Goal: Information Seeking & Learning: Learn about a topic

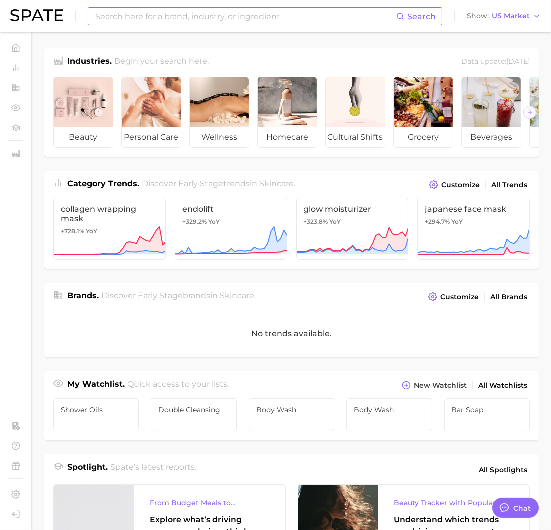
click at [374, 24] on input at bounding box center [245, 16] width 303 height 17
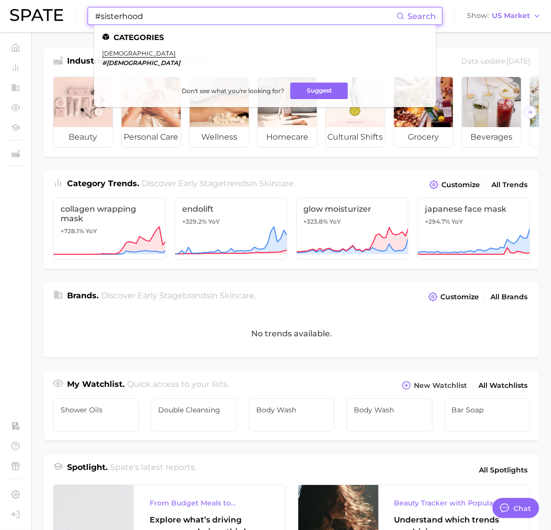
click at [101, 16] on input "#sisterhood" at bounding box center [245, 16] width 303 height 17
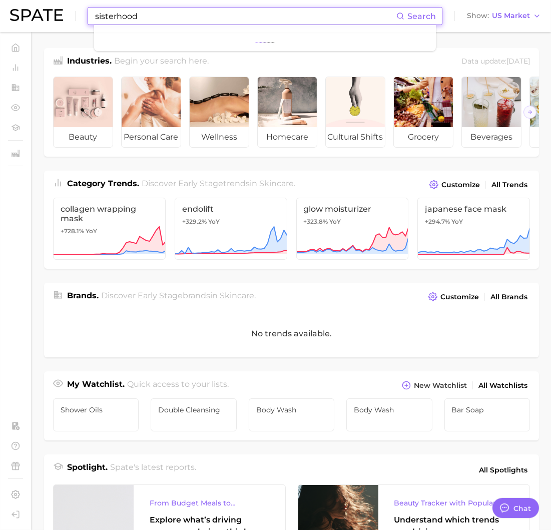
type input "sisterhood"
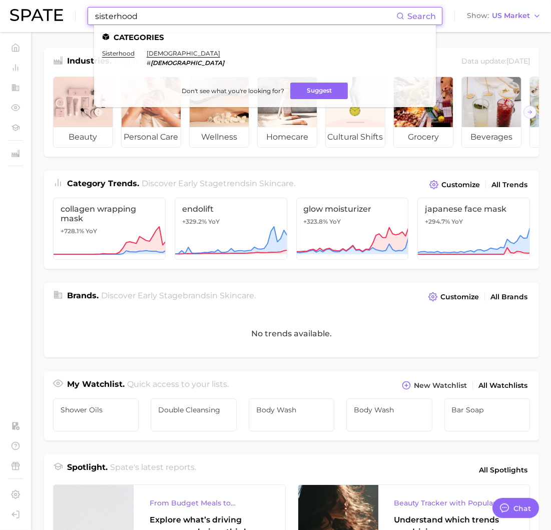
click at [118, 49] on ul "Categories sisterhood cysterhood # cysterhood Don't see what you're looking for…" at bounding box center [265, 66] width 342 height 82
click at [116, 53] on link "sisterhood" at bounding box center [118, 54] width 33 height 8
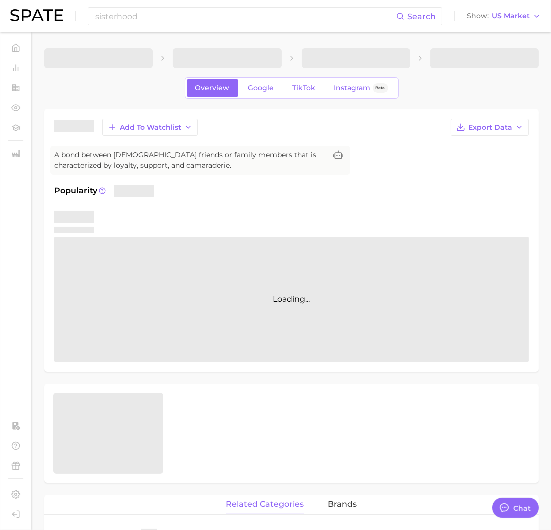
type textarea "x"
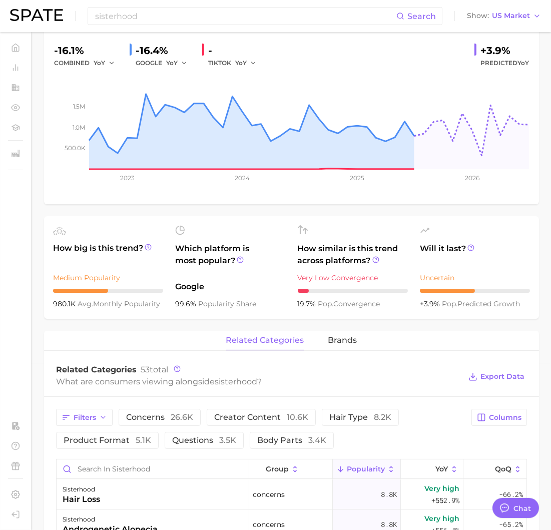
scroll to position [230, 0]
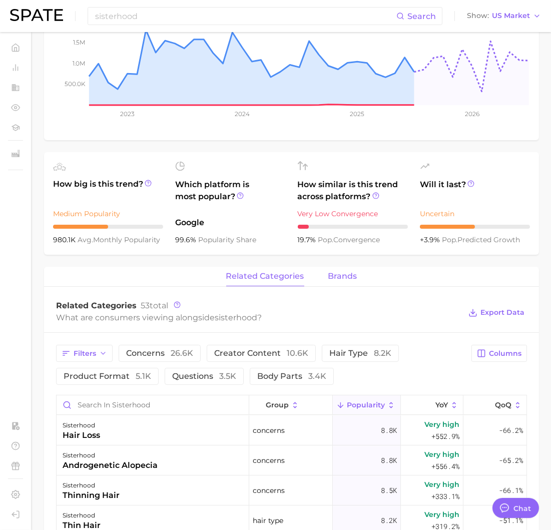
click at [345, 282] on button "brands" at bounding box center [343, 277] width 29 height 20
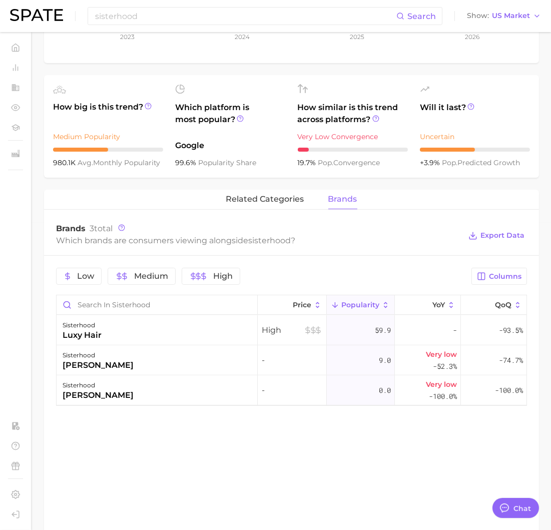
scroll to position [339, 0]
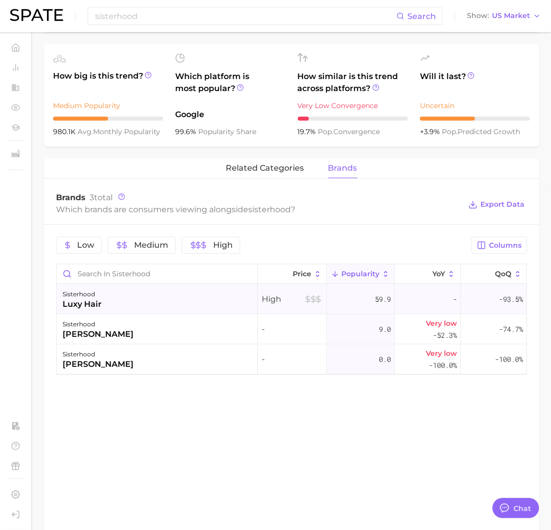
click at [183, 290] on div "sisterhood luxy hair" at bounding box center [157, 299] width 201 height 30
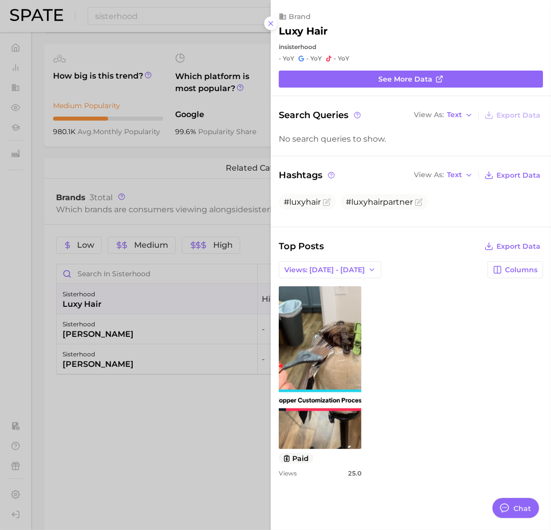
scroll to position [0, 0]
click at [194, 332] on div at bounding box center [275, 265] width 551 height 530
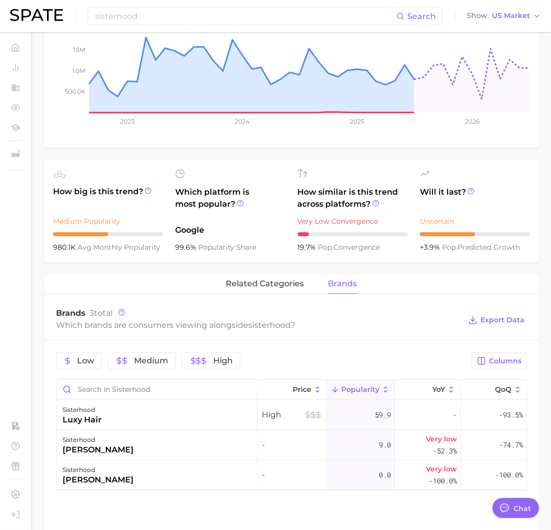
scroll to position [158, 0]
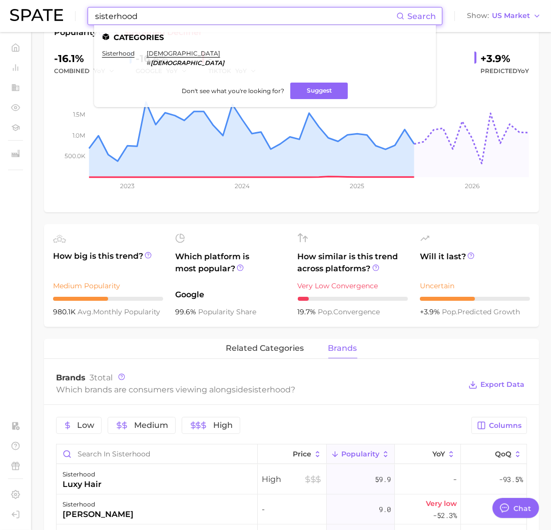
click at [237, 23] on input "sisterhood" at bounding box center [245, 16] width 303 height 17
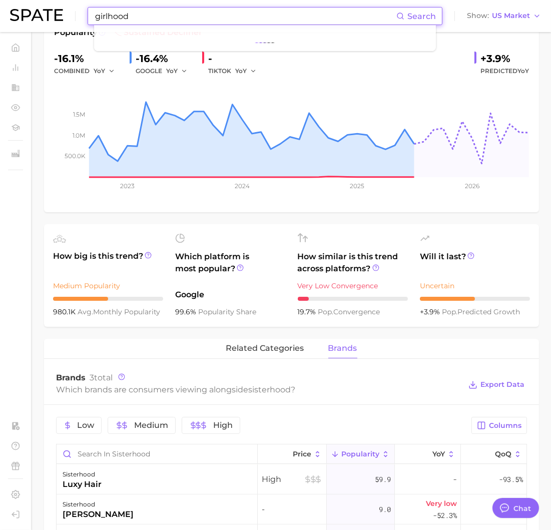
type input "girlhood"
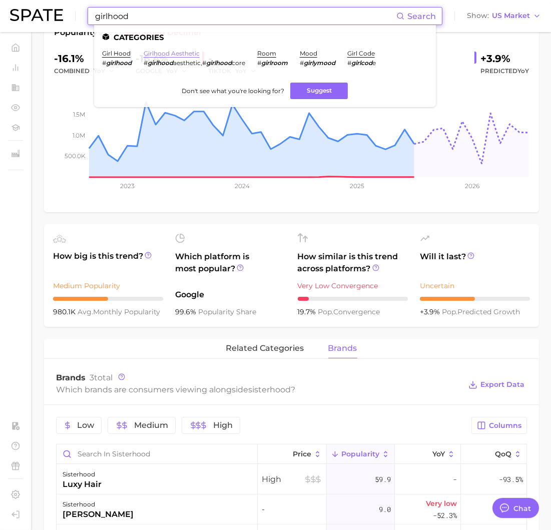
drag, startPoint x: 191, startPoint y: 51, endPoint x: 198, endPoint y: 55, distance: 7.6
click at [191, 51] on link "girlhood aesthetic" at bounding box center [172, 54] width 56 height 8
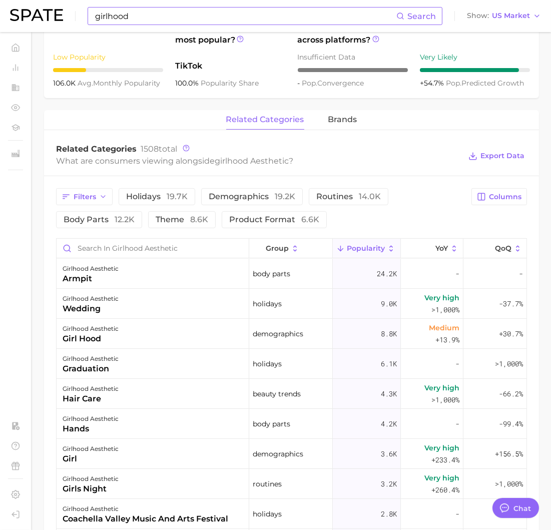
scroll to position [447, 0]
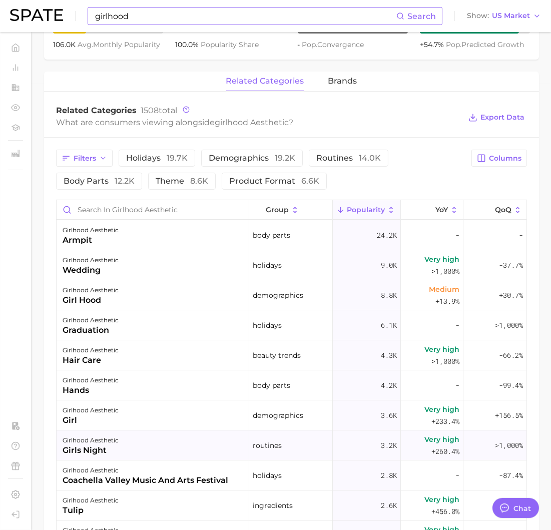
click at [156, 438] on div "girlhood aesthetic girls night" at bounding box center [153, 446] width 193 height 30
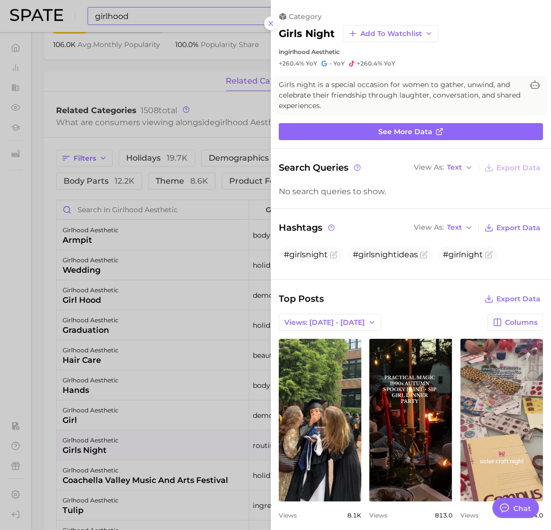
scroll to position [0, 0]
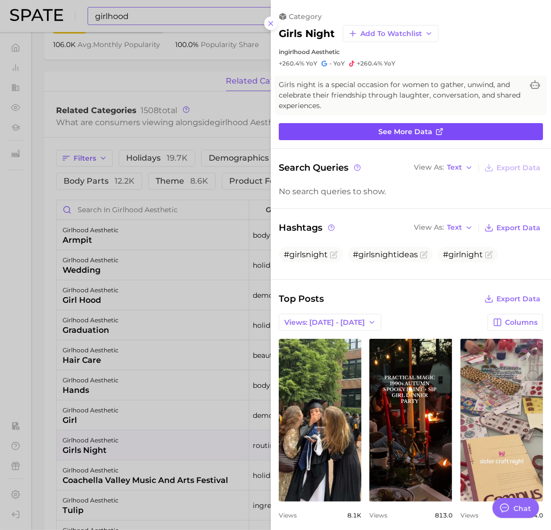
click at [443, 130] on link "See more data" at bounding box center [411, 131] width 264 height 17
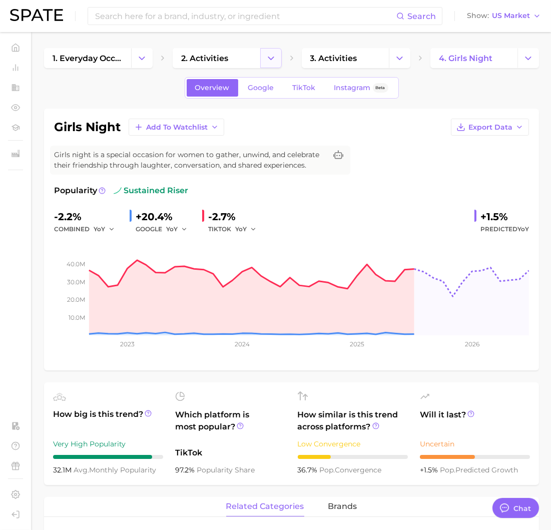
click at [274, 60] on icon "Change Category" at bounding box center [271, 58] width 11 height 11
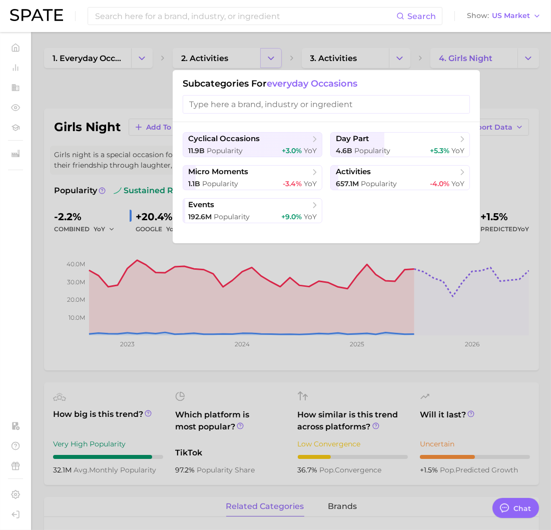
click at [274, 60] on div at bounding box center [275, 265] width 551 height 530
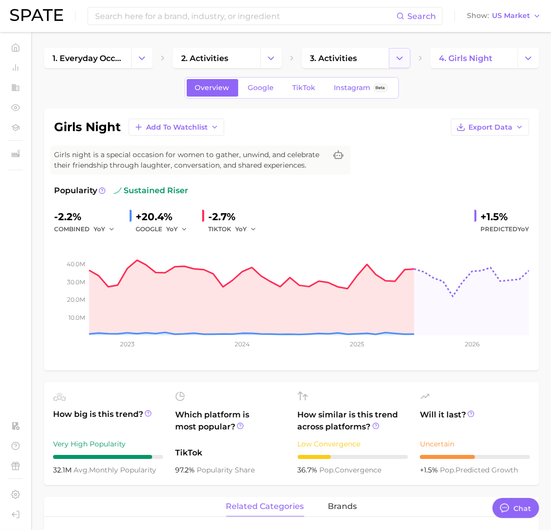
click at [392, 61] on button "Change Category" at bounding box center [400, 58] width 22 height 20
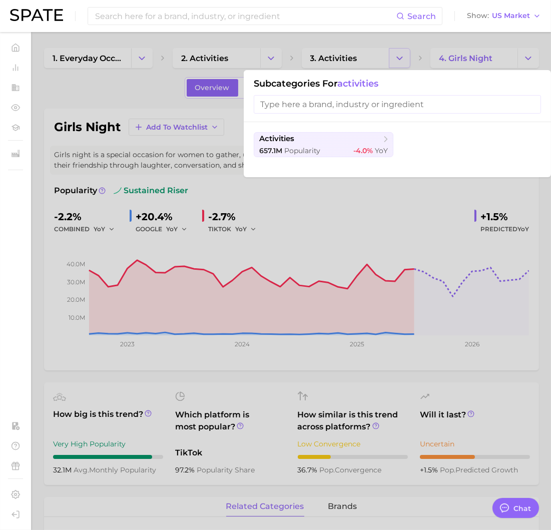
click at [392, 61] on div at bounding box center [275, 265] width 551 height 530
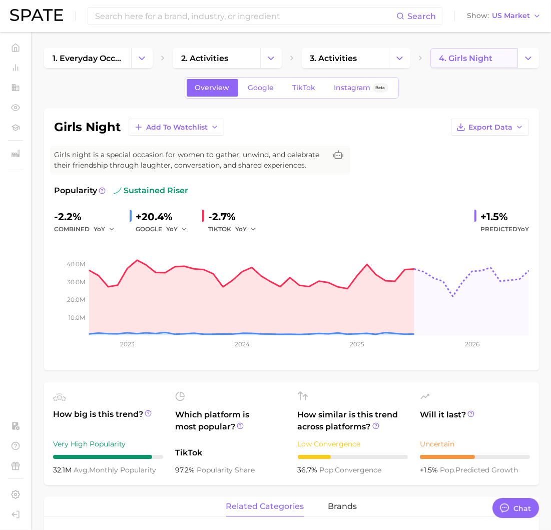
click at [452, 58] on span "4. girls night" at bounding box center [466, 59] width 54 height 10
click at [517, 61] on link "4. girls night" at bounding box center [474, 58] width 87 height 20
click at [524, 60] on icon "Change Category" at bounding box center [528, 58] width 11 height 11
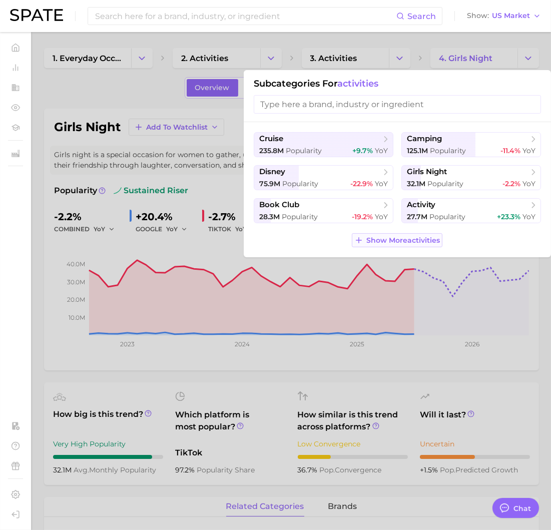
click at [401, 236] on span "Show More activities" at bounding box center [404, 240] width 74 height 9
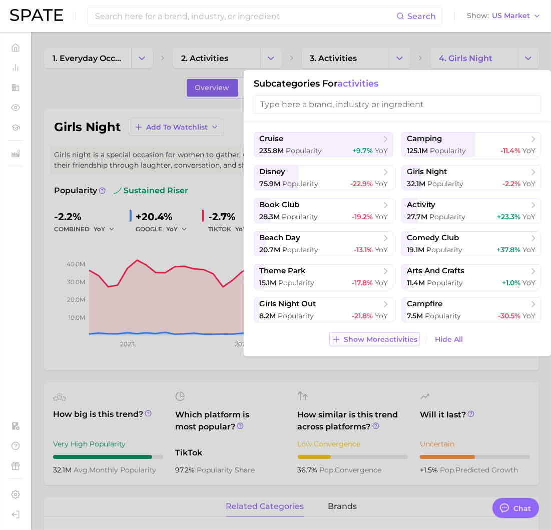
click at [352, 345] on button "Show More activities" at bounding box center [375, 340] width 91 height 14
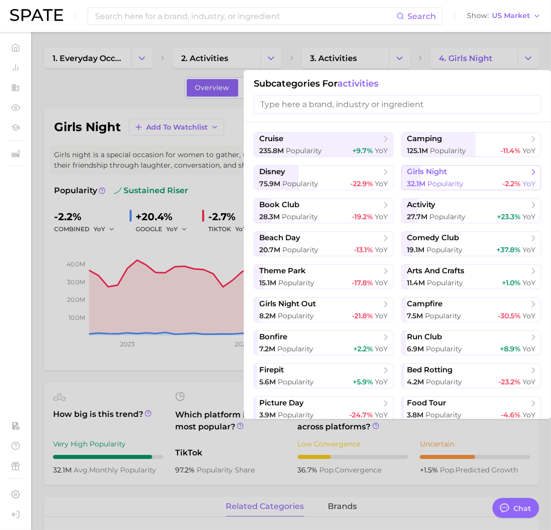
click at [490, 184] on div "32.1m Popularity -2.2% YoY" at bounding box center [471, 184] width 129 height 10
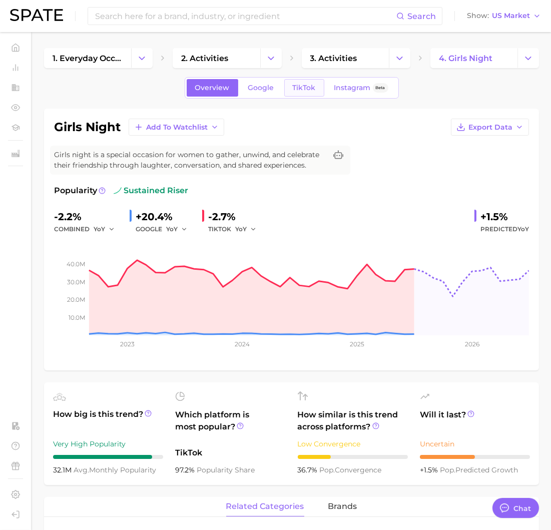
click at [316, 86] on link "TikTok" at bounding box center [304, 88] width 40 height 18
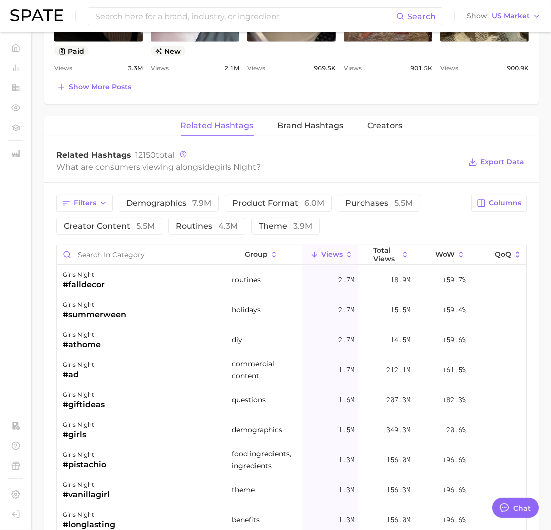
scroll to position [732, 0]
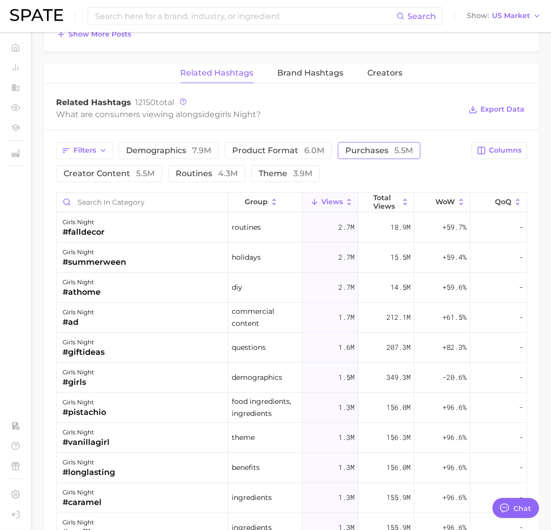
click at [360, 147] on span "purchases 5.5m" at bounding box center [380, 151] width 68 height 8
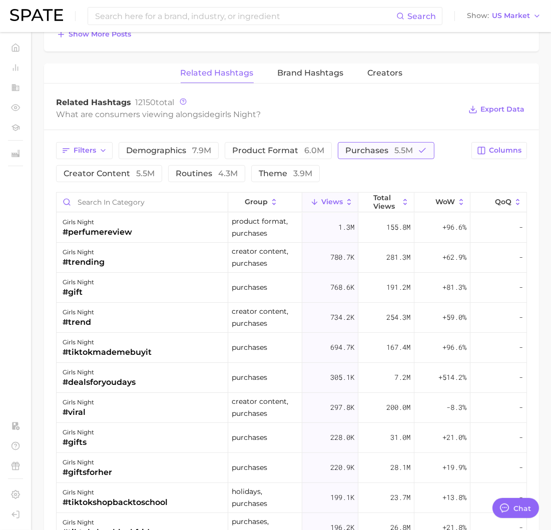
click at [363, 147] on span "purchases 5.5m" at bounding box center [380, 151] width 68 height 8
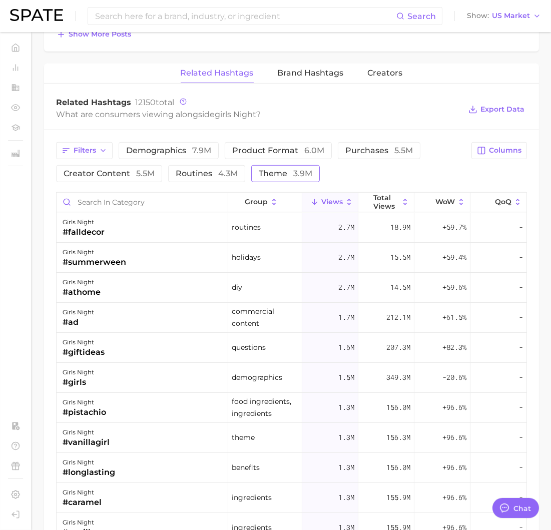
click at [297, 169] on span "3.9m" at bounding box center [303, 174] width 19 height 10
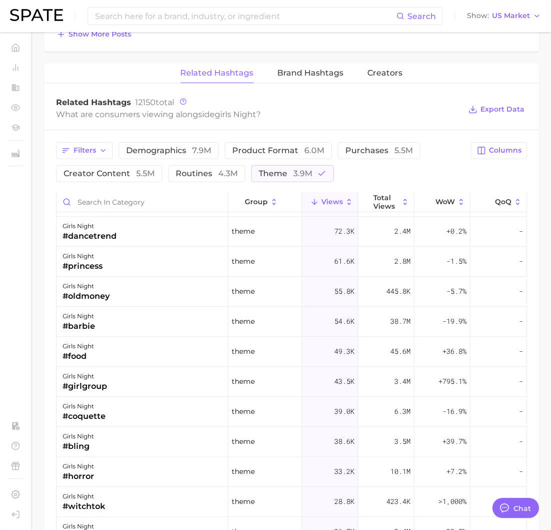
scroll to position [276, 0]
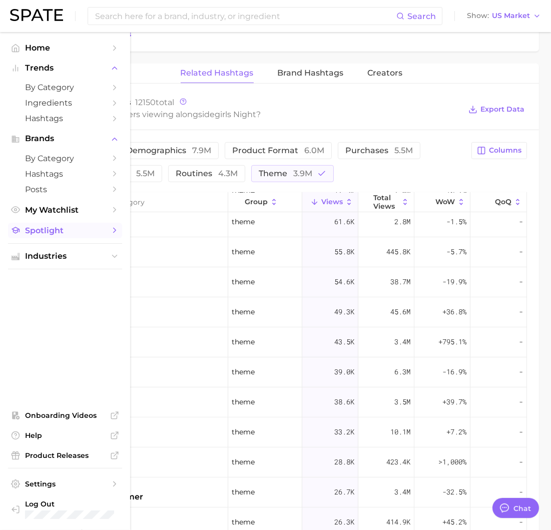
click at [41, 235] on span "Spotlight" at bounding box center [65, 231] width 80 height 10
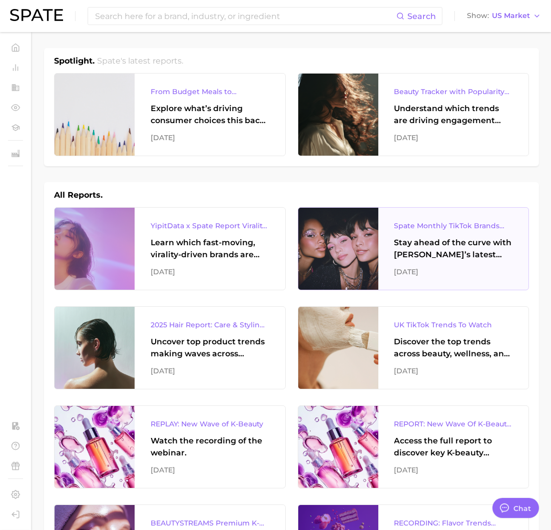
click at [404, 235] on div "Spate Monthly TikTok Brands Tracker Stay ahead of the curve with [PERSON_NAME]’…" at bounding box center [454, 249] width 151 height 82
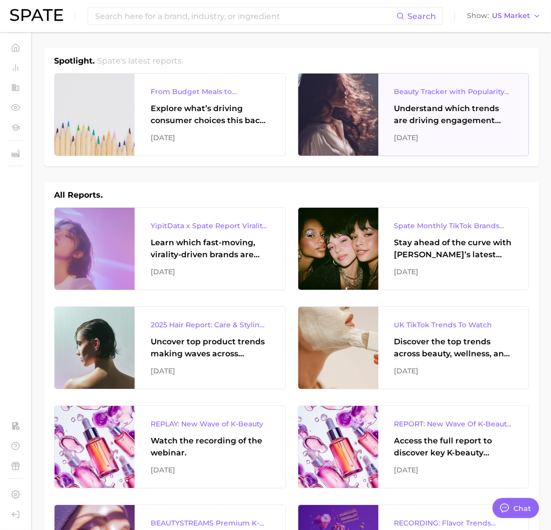
click at [420, 105] on div "Understand which trends are driving engagement across platforms in the skin, ha…" at bounding box center [454, 115] width 119 height 24
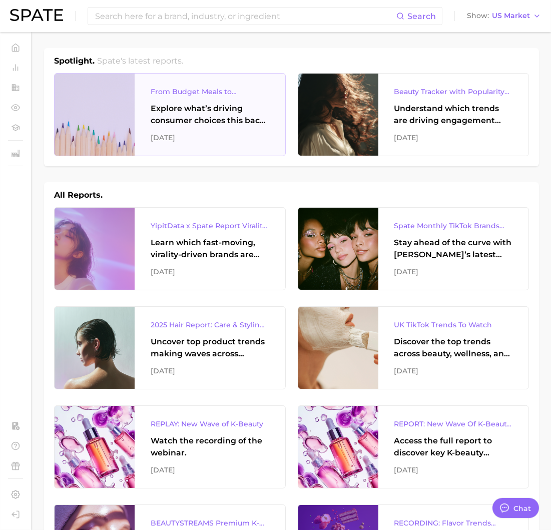
click at [259, 124] on div "Explore what’s driving consumer choices this back-to-school season From budget-…" at bounding box center [210, 115] width 119 height 24
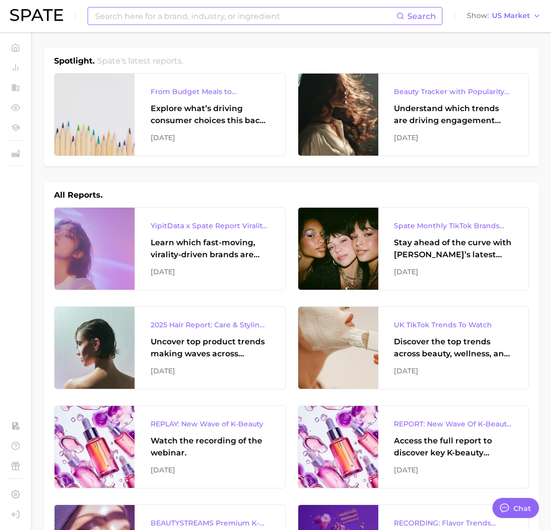
click at [335, 21] on input at bounding box center [245, 16] width 303 height 17
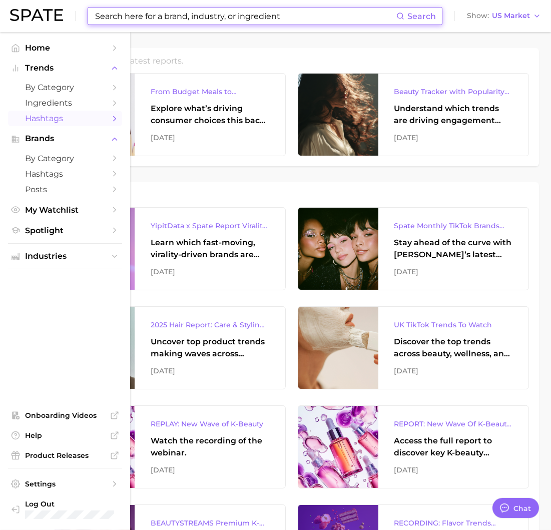
click at [52, 121] on span "Hashtags" at bounding box center [65, 119] width 80 height 10
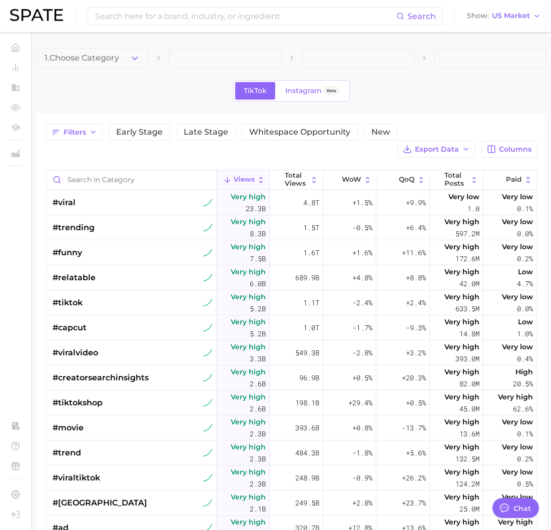
click at [114, 32] on main "1. Choose Category TikTok Instagram Beta Filters Early Stage Late Stage Whitesp…" at bounding box center [291, 396] width 519 height 728
click at [112, 45] on main "1. Choose Category TikTok Instagram Beta Filters Early Stage Late Stage Whitesp…" at bounding box center [291, 396] width 519 height 728
click at [111, 52] on button "1. Choose Category" at bounding box center [92, 58] width 113 height 20
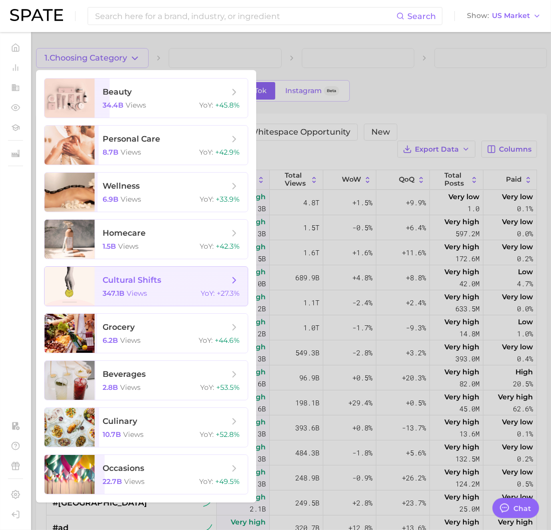
click at [218, 285] on span "cultural shifts" at bounding box center [166, 280] width 126 height 11
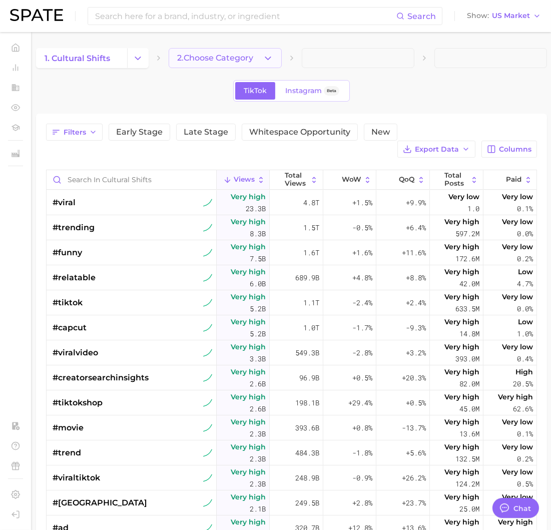
click at [270, 67] on button "2. Choose Category" at bounding box center [225, 58] width 113 height 20
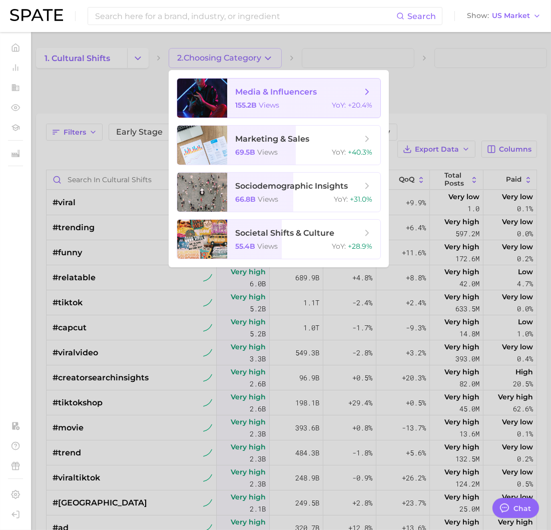
click at [253, 80] on span "media & influencers 155.2b views YoY : +20.4%" at bounding box center [303, 98] width 153 height 39
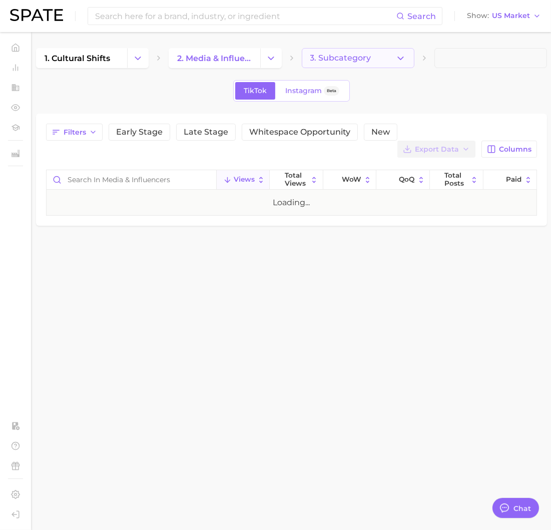
click at [390, 59] on button "3. Subcategory" at bounding box center [358, 58] width 113 height 20
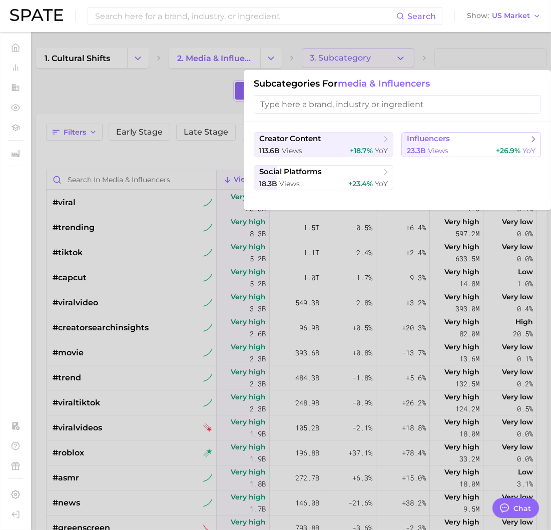
click at [459, 152] on div "23.3b views +26.9% YoY" at bounding box center [471, 151] width 129 height 10
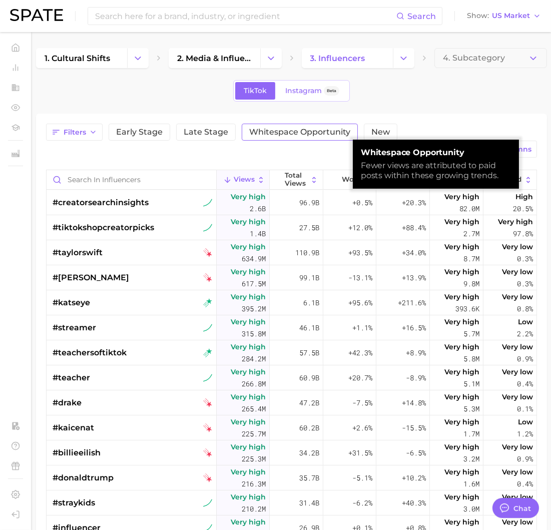
click at [266, 128] on span "Whitespace Opportunity" at bounding box center [299, 132] width 101 height 8
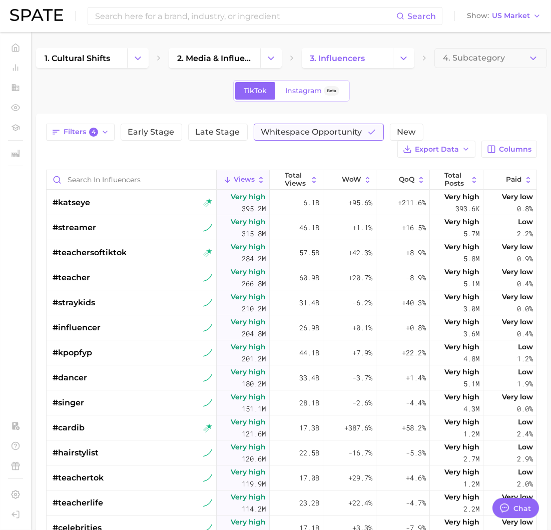
click at [272, 130] on span "Whitespace Opportunity" at bounding box center [311, 132] width 101 height 8
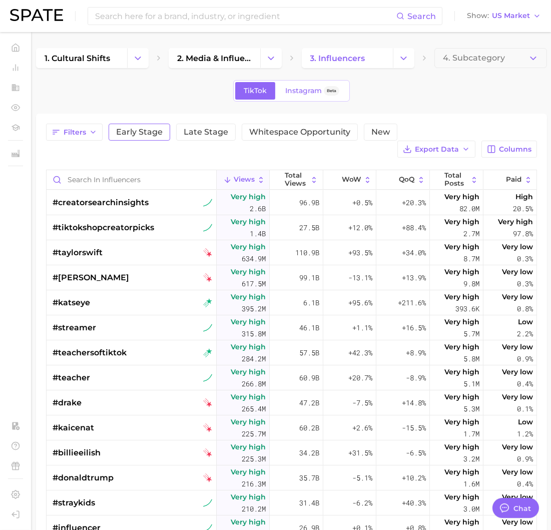
click at [151, 130] on span "Early Stage" at bounding box center [139, 132] width 47 height 8
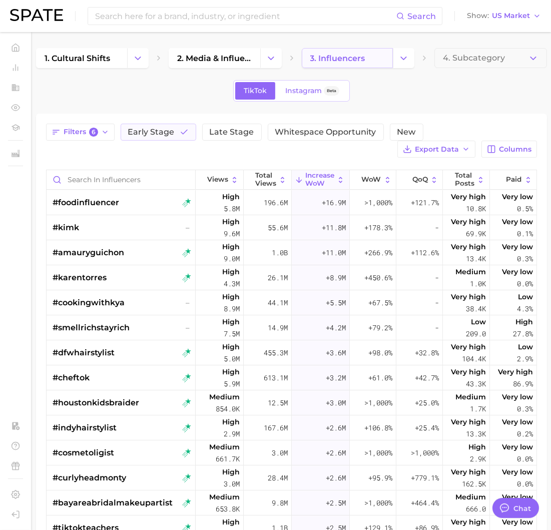
click at [320, 57] on span "3. influencers" at bounding box center [338, 59] width 55 height 10
click at [403, 56] on icon "Change Category" at bounding box center [404, 58] width 11 height 11
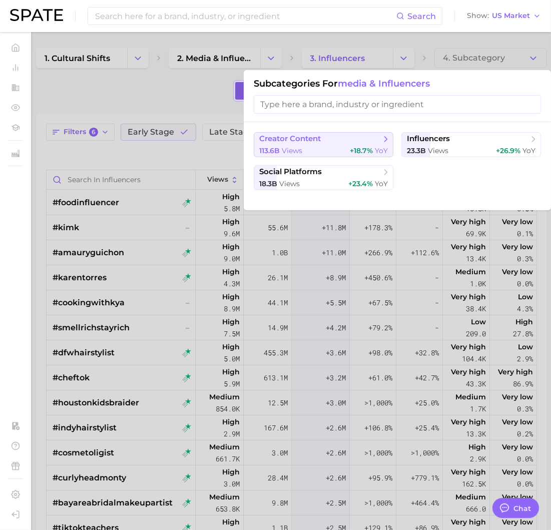
click at [325, 135] on span "creator content" at bounding box center [320, 139] width 122 height 10
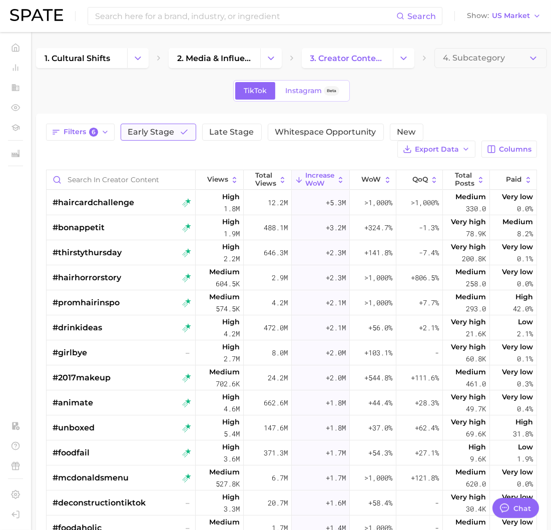
click at [159, 130] on span "Early Stage" at bounding box center [151, 132] width 47 height 8
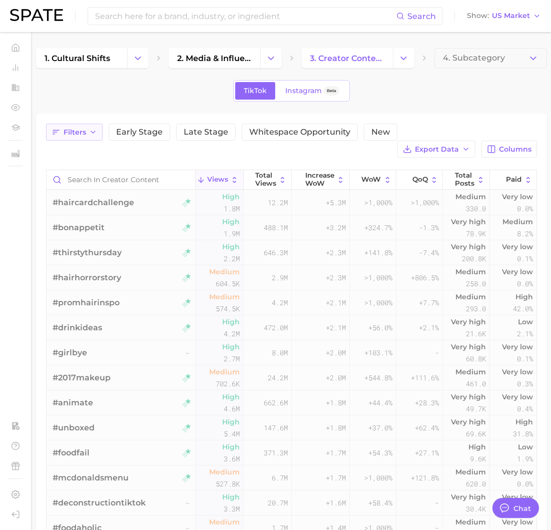
click at [76, 136] on button "Filters" at bounding box center [74, 132] width 57 height 17
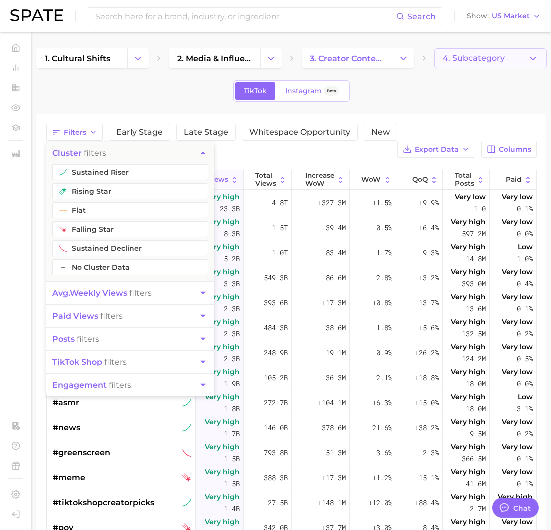
click at [459, 62] on span "4. Subcategory" at bounding box center [474, 58] width 62 height 9
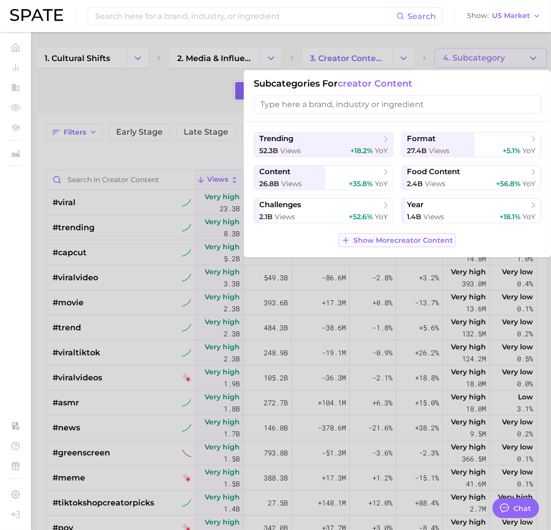
click at [363, 237] on span "Show More creator content" at bounding box center [404, 240] width 100 height 9
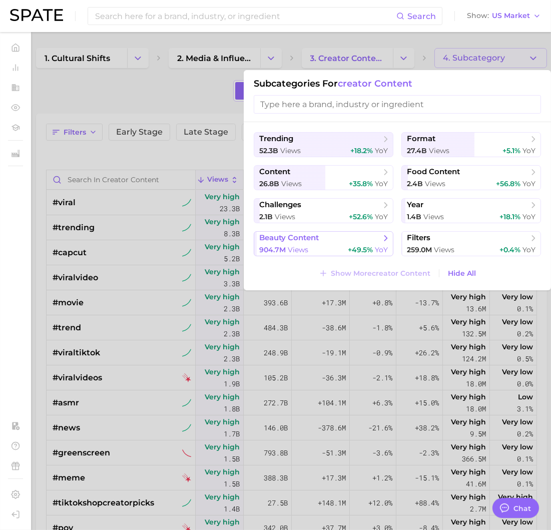
click at [330, 249] on div "904.7m views +49.5% YoY" at bounding box center [323, 250] width 129 height 10
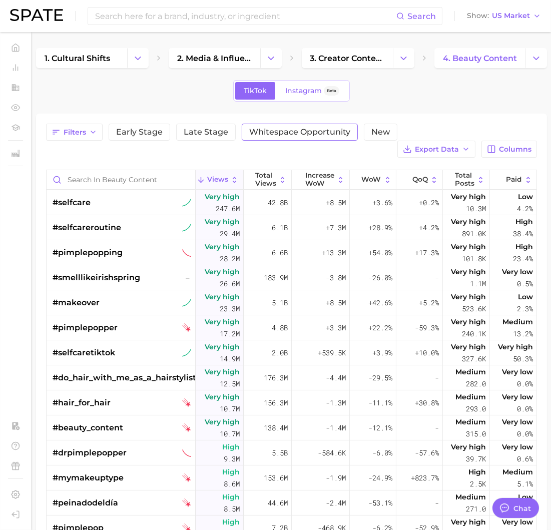
click at [262, 131] on span "Whitespace Opportunity" at bounding box center [299, 132] width 101 height 8
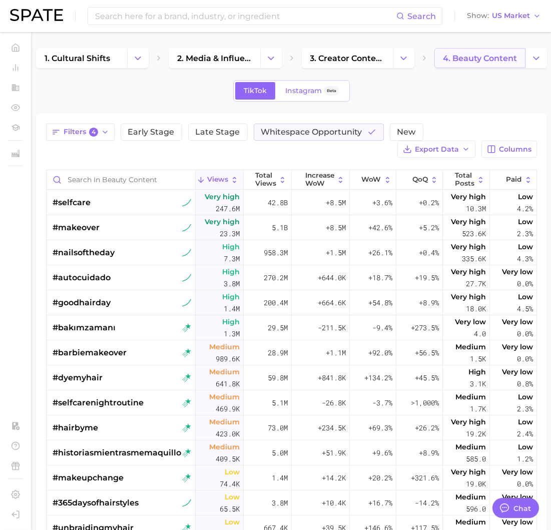
click at [483, 54] on span "4. beauty content" at bounding box center [480, 59] width 74 height 10
click at [534, 55] on icon "Change Category" at bounding box center [536, 58] width 11 height 11
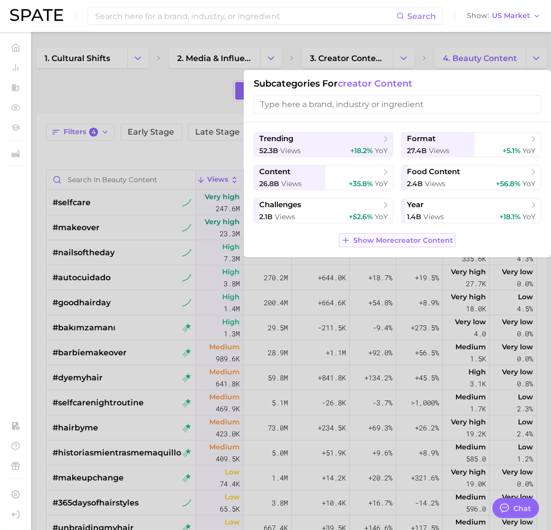
click at [379, 238] on span "Show More creator content" at bounding box center [404, 240] width 100 height 9
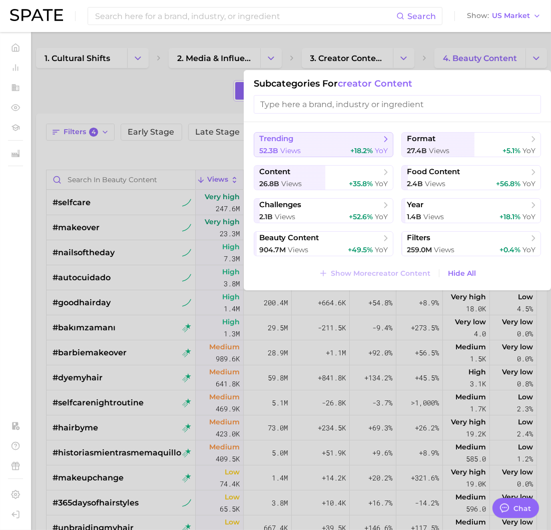
click at [337, 147] on div "52.3b views +18.2% YoY" at bounding box center [323, 151] width 129 height 10
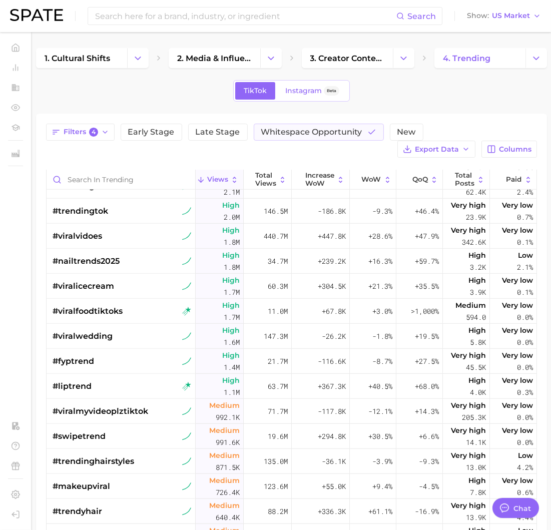
scroll to position [1048, 0]
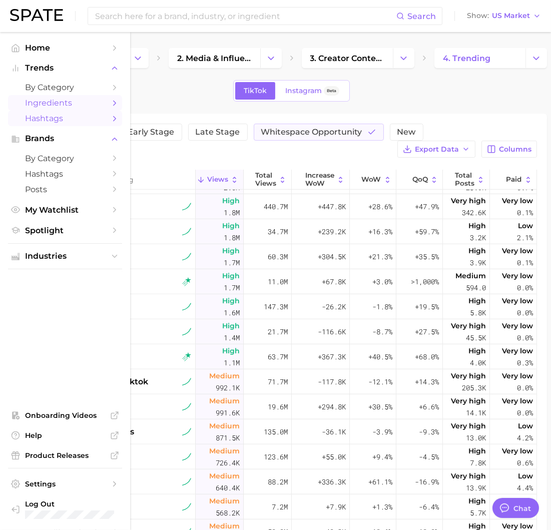
click at [54, 100] on span "Ingredients" at bounding box center [65, 103] width 80 height 10
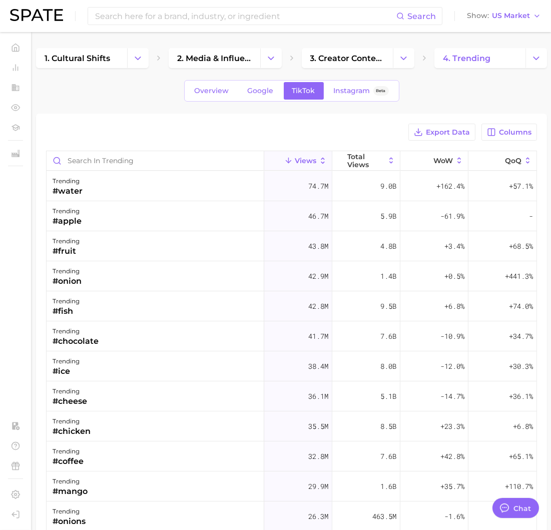
click at [302, 114] on div "Export Data Columns Views Total Views WoW QoQ trending #water 74.7m 9.0b +162.4…" at bounding box center [291, 403] width 511 height 578
click at [223, 118] on div "Export Data Columns Views Total Views WoW QoQ trending #water 74.7m 9.0b +162.4…" at bounding box center [291, 403] width 511 height 578
click at [113, 60] on link "1. cultural shifts" at bounding box center [81, 58] width 91 height 20
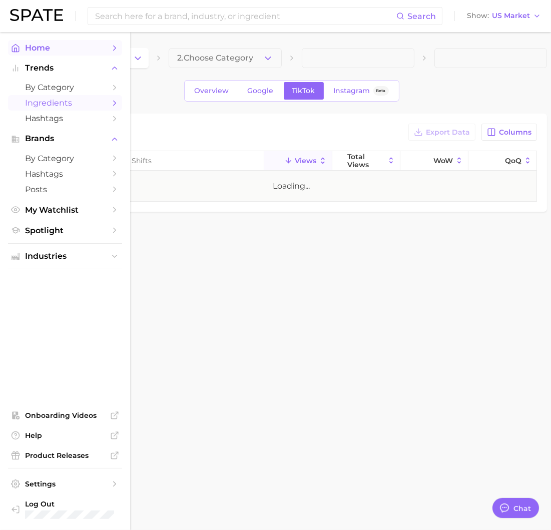
click at [18, 50] on icon "Sidebar" at bounding box center [15, 48] width 9 height 9
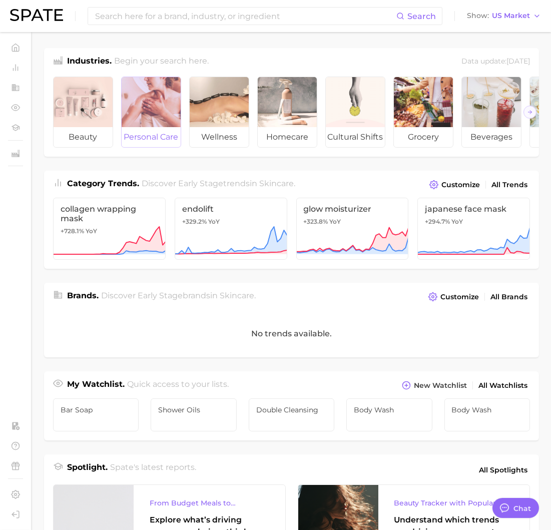
click at [167, 99] on div at bounding box center [151, 102] width 59 height 50
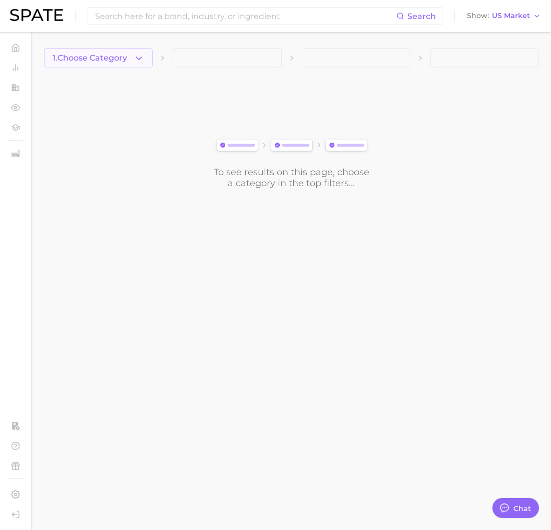
click at [135, 60] on icon "button" at bounding box center [139, 58] width 11 height 11
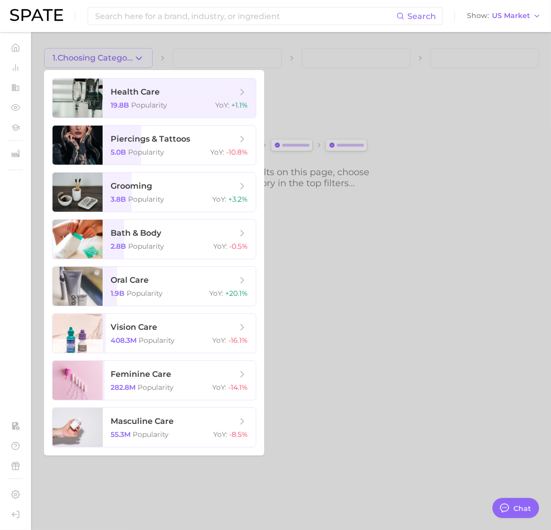
click at [223, 48] on div at bounding box center [275, 265] width 551 height 530
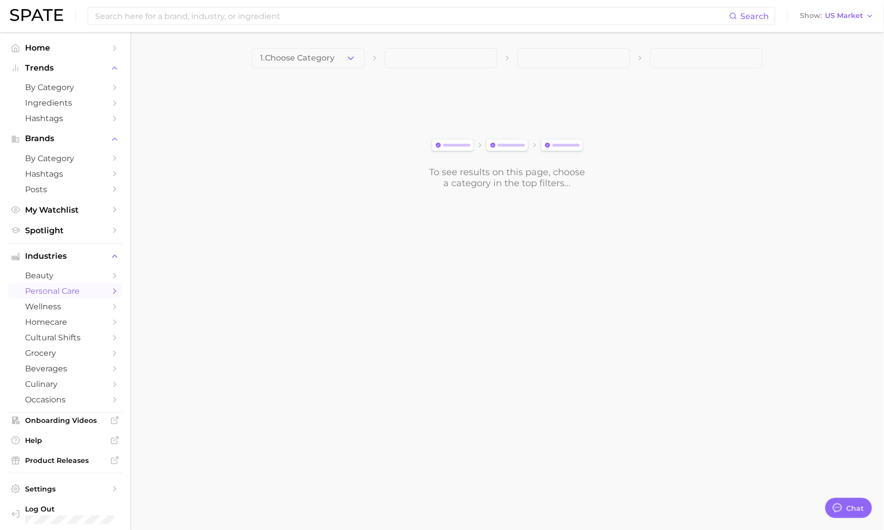
type textarea "x"
click at [38, 400] on span "occasions" at bounding box center [65, 400] width 80 height 10
click at [351, 58] on icon "button" at bounding box center [351, 58] width 11 height 11
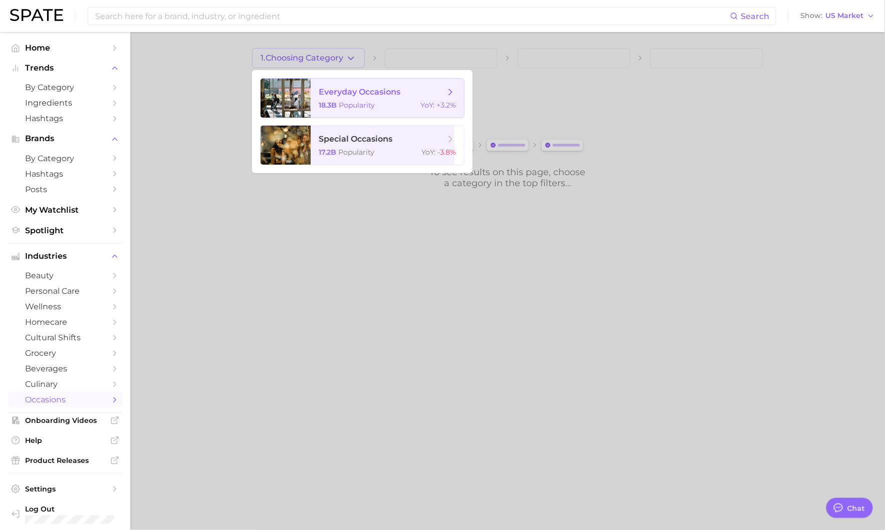
click at [355, 82] on span "everyday occasions 18.3b Popularity YoY : +3.2%" at bounding box center [387, 98] width 153 height 39
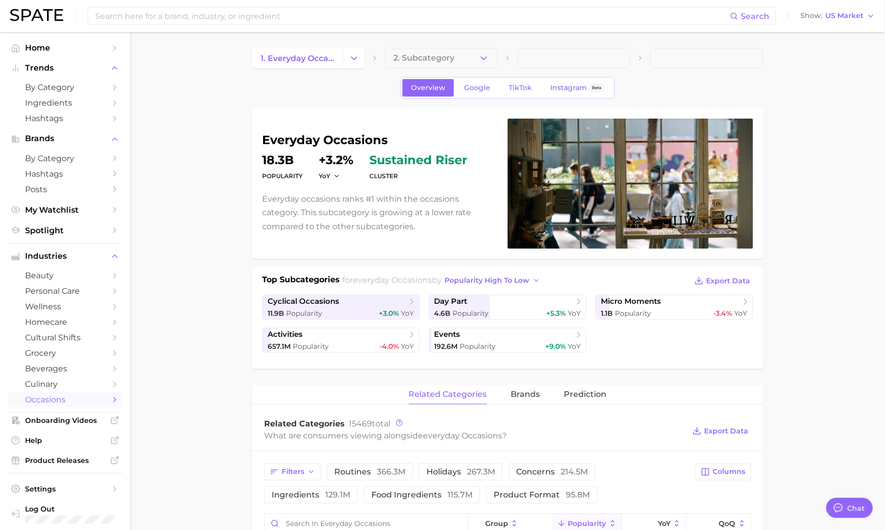
click at [421, 63] on button "2. Subcategory" at bounding box center [441, 58] width 113 height 20
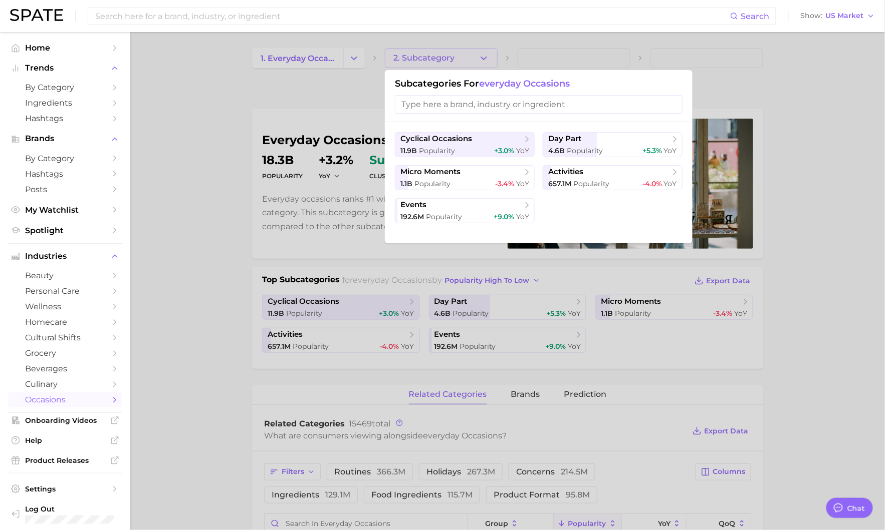
click at [227, 220] on div at bounding box center [442, 265] width 885 height 530
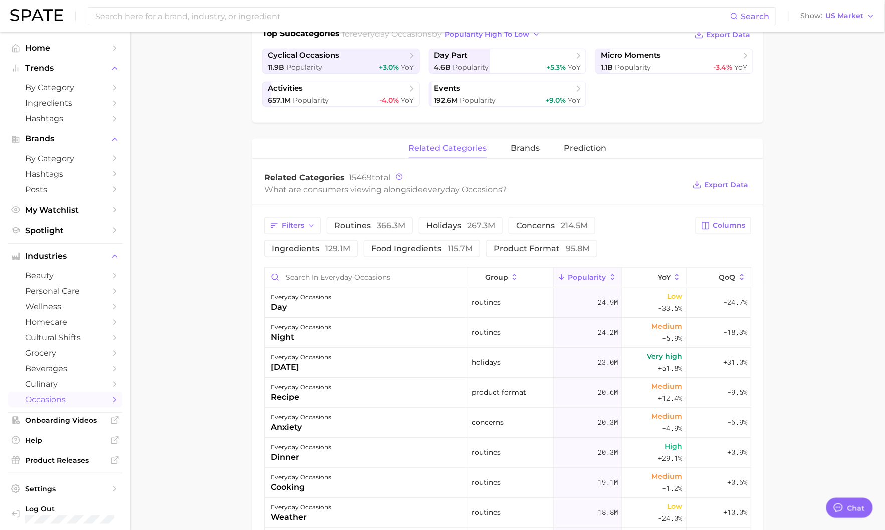
scroll to position [248, 0]
click at [393, 221] on span "366.3m" at bounding box center [391, 224] width 29 height 10
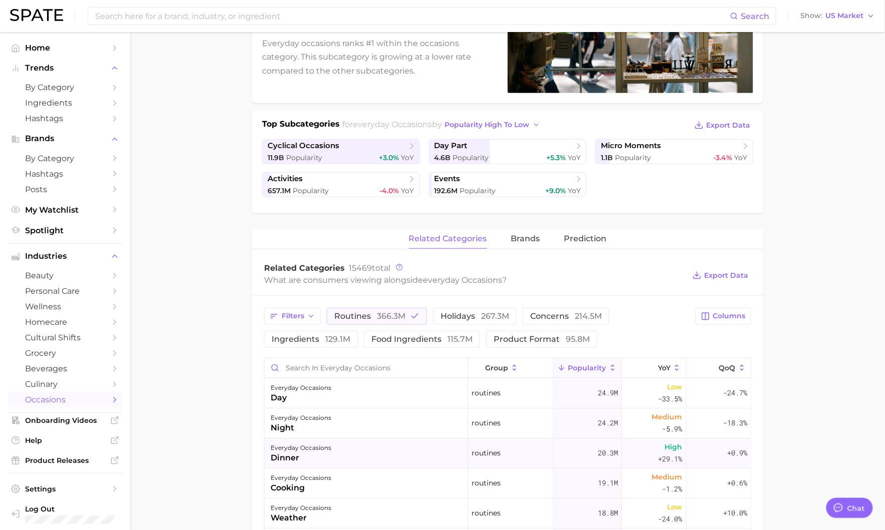
scroll to position [148, 0]
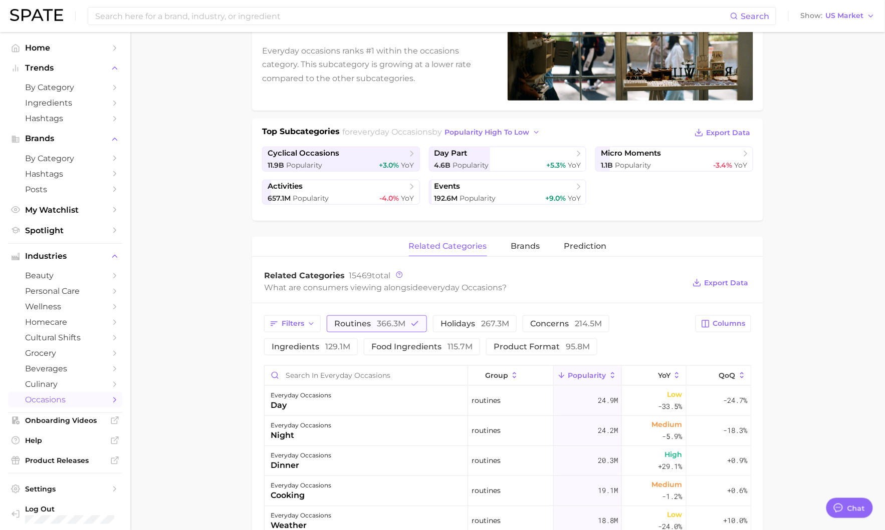
click at [375, 317] on button "routines 366.3m" at bounding box center [377, 324] width 100 height 17
click at [551, 252] on button "Prediction" at bounding box center [585, 247] width 43 height 20
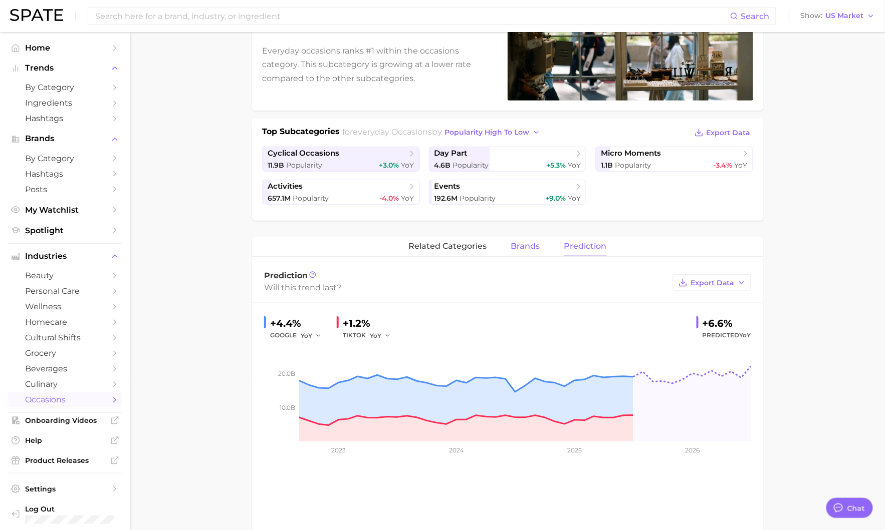
click at [518, 244] on span "brands" at bounding box center [525, 246] width 29 height 9
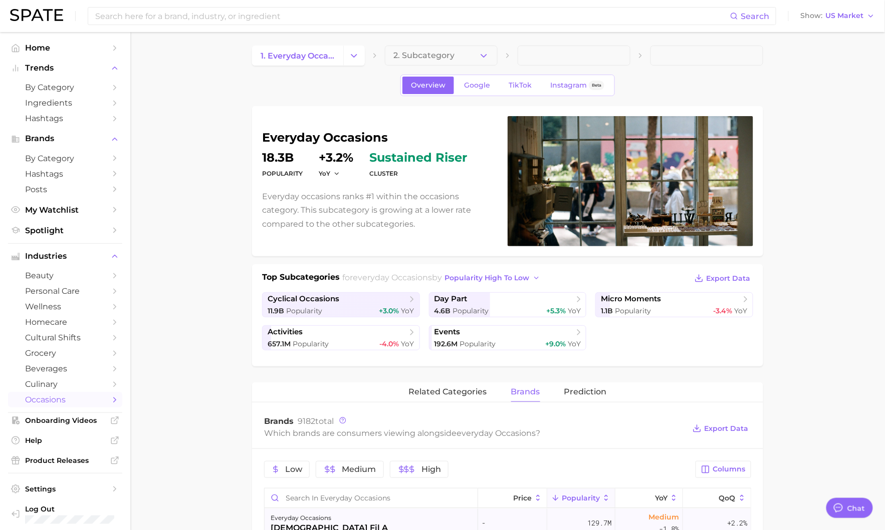
scroll to position [0, 0]
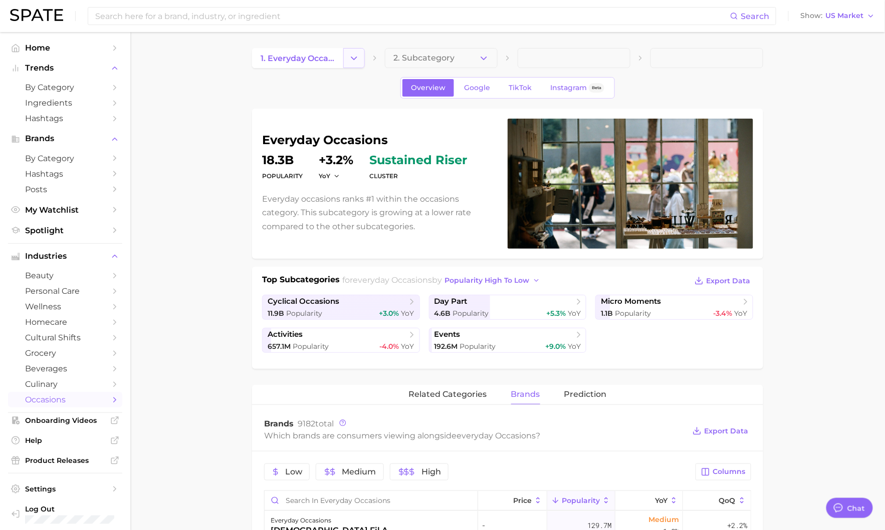
click at [353, 56] on icon "Change Category" at bounding box center [354, 58] width 11 height 11
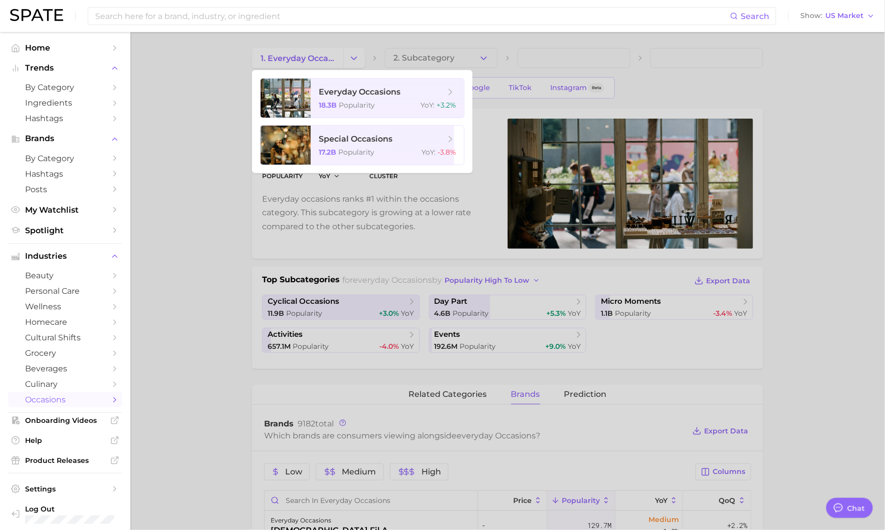
click at [436, 60] on div at bounding box center [442, 265] width 885 height 530
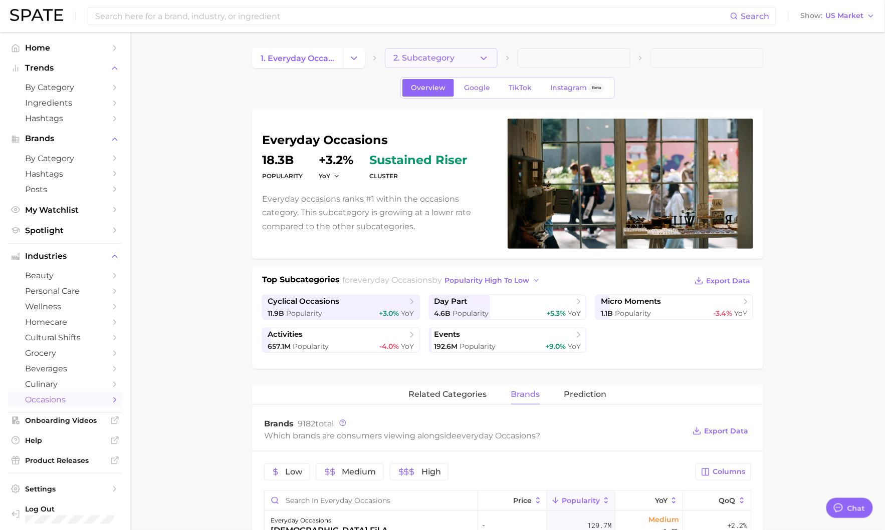
click at [475, 55] on button "2. Subcategory" at bounding box center [441, 58] width 113 height 20
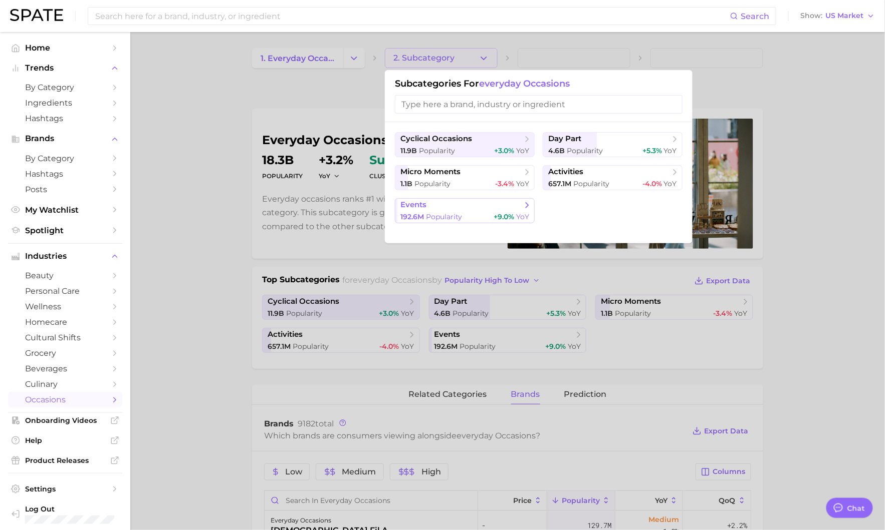
click at [424, 202] on span "events" at bounding box center [413, 205] width 26 height 10
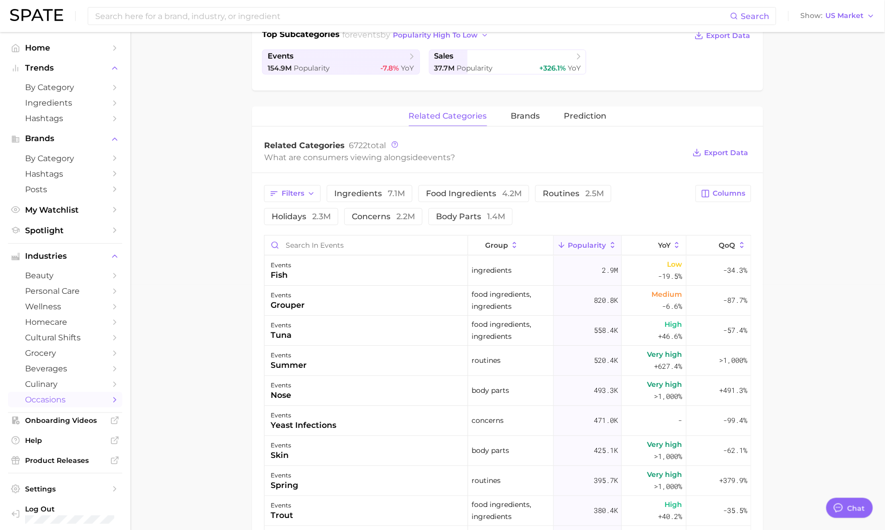
scroll to position [248, 0]
